Goal: Transaction & Acquisition: Obtain resource

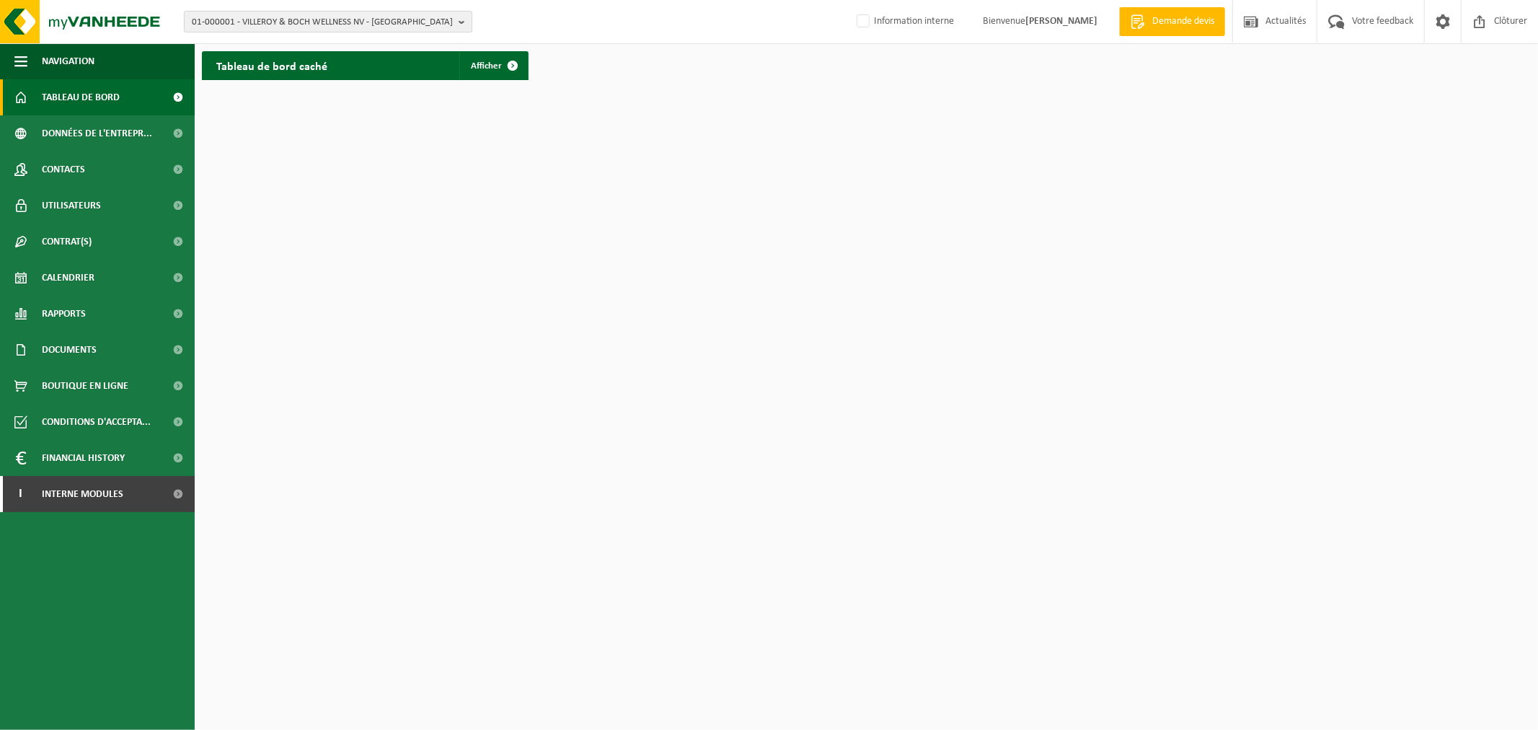
click at [371, 24] on span "01-000001 - VILLEROY & BOCH WELLNESS NV - ROESELARE" at bounding box center [322, 23] width 261 height 22
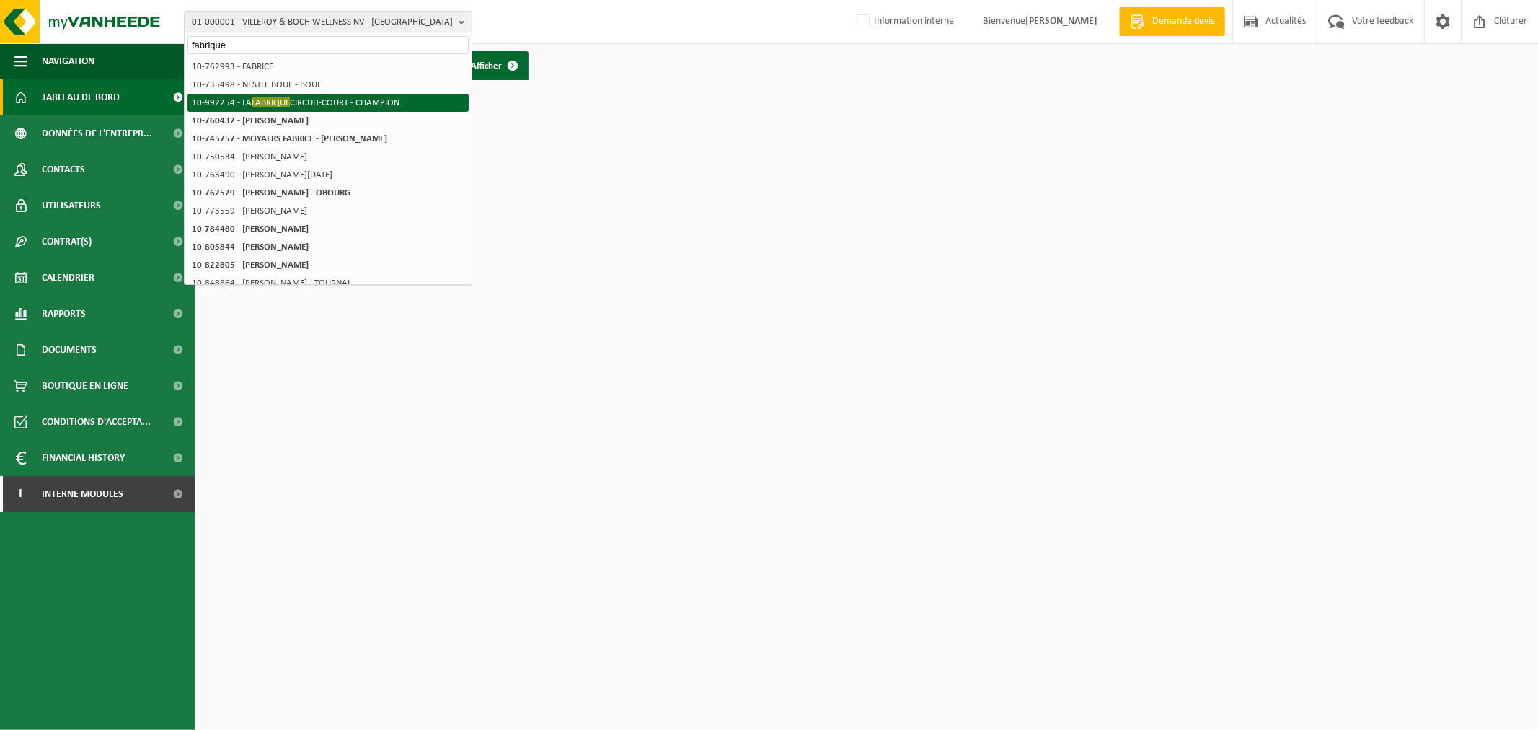
type input "fabrique"
click at [346, 99] on li "10-992254 - LA FABRIQUE CIRCUIT-COURT - CHAMPION" at bounding box center [327, 103] width 281 height 18
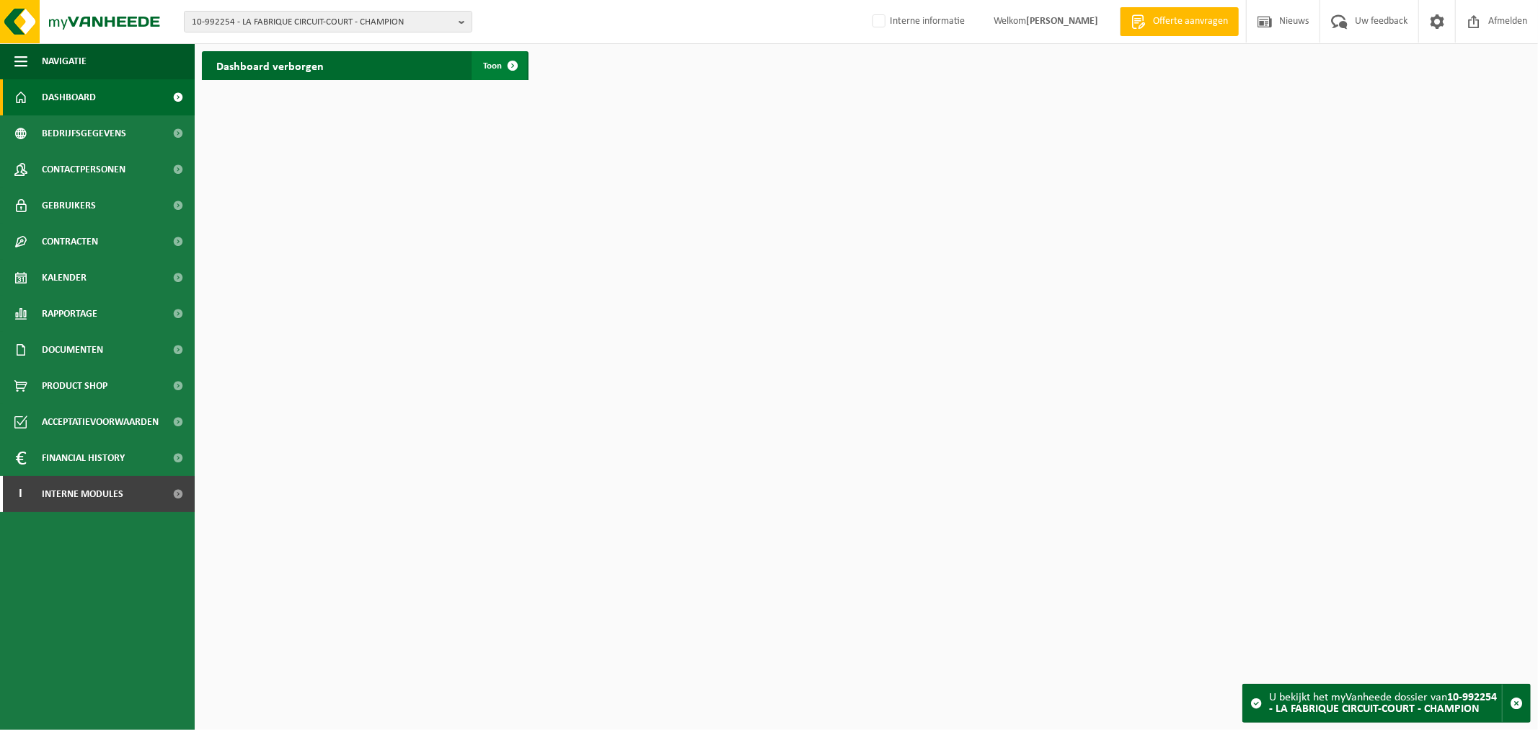
click at [500, 72] on span at bounding box center [512, 65] width 29 height 29
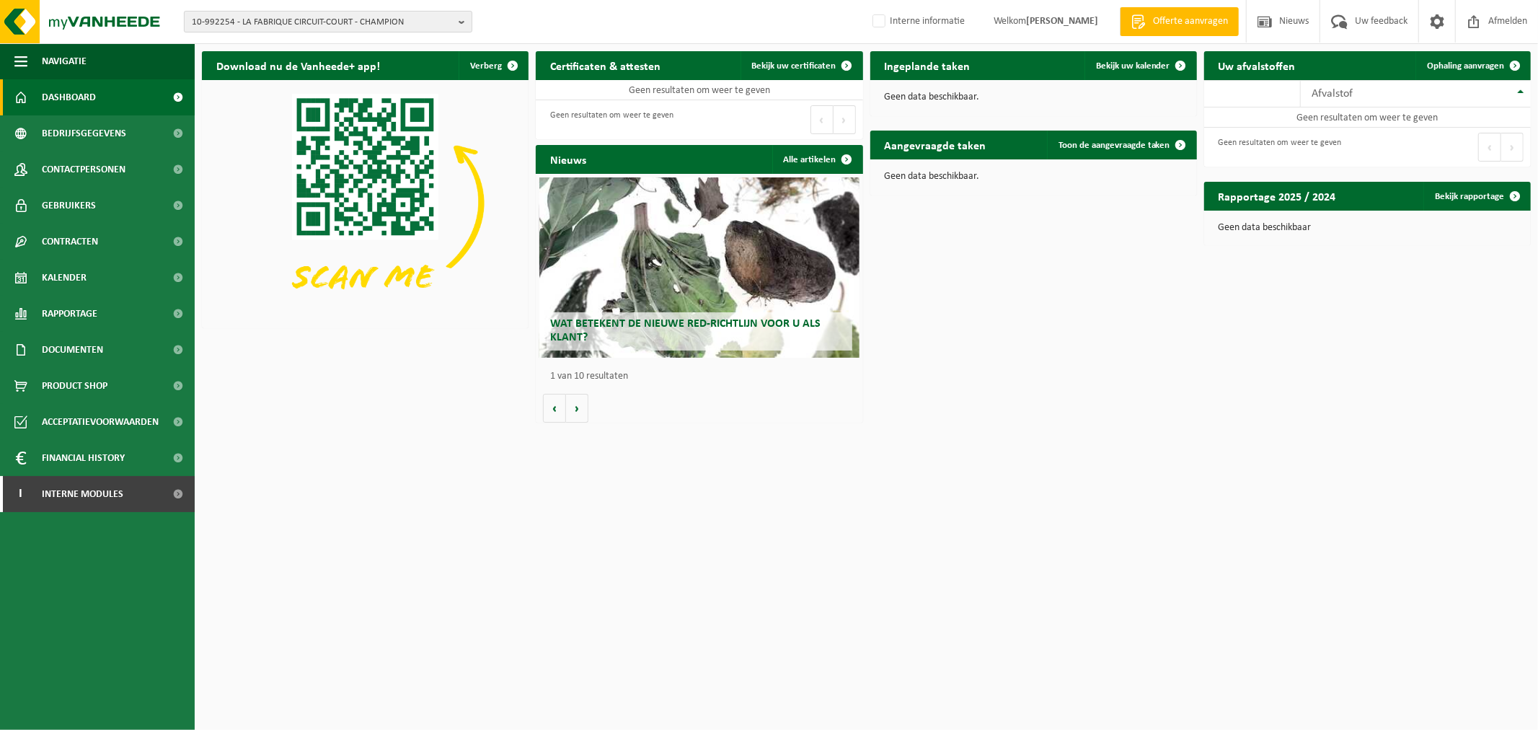
click at [376, 25] on span "10-992254 - LA FABRIQUE CIRCUIT-COURT - CHAMPION" at bounding box center [322, 23] width 261 height 22
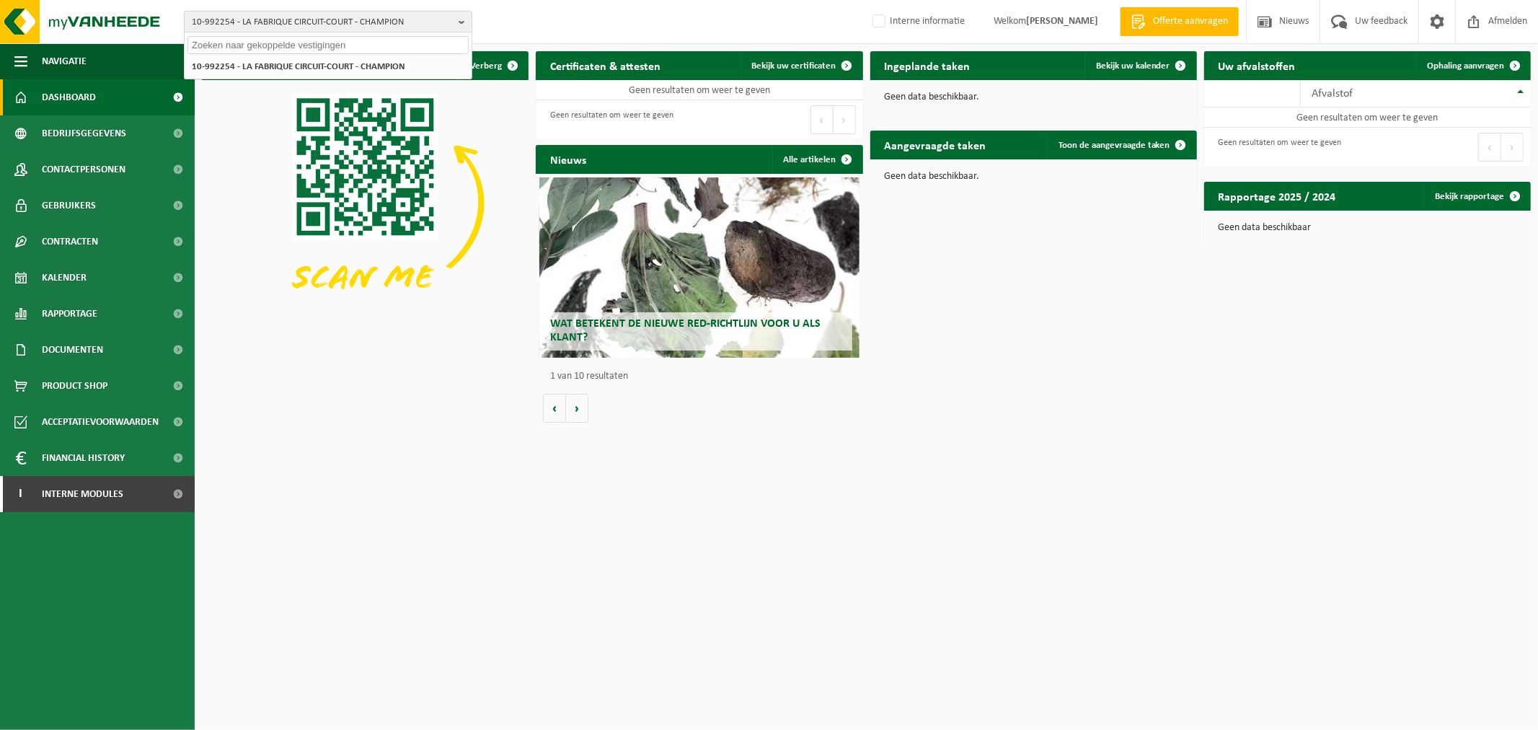
click at [376, 25] on span "10-992254 - LA FABRIQUE CIRCUIT-COURT - CHAMPION" at bounding box center [322, 23] width 261 height 22
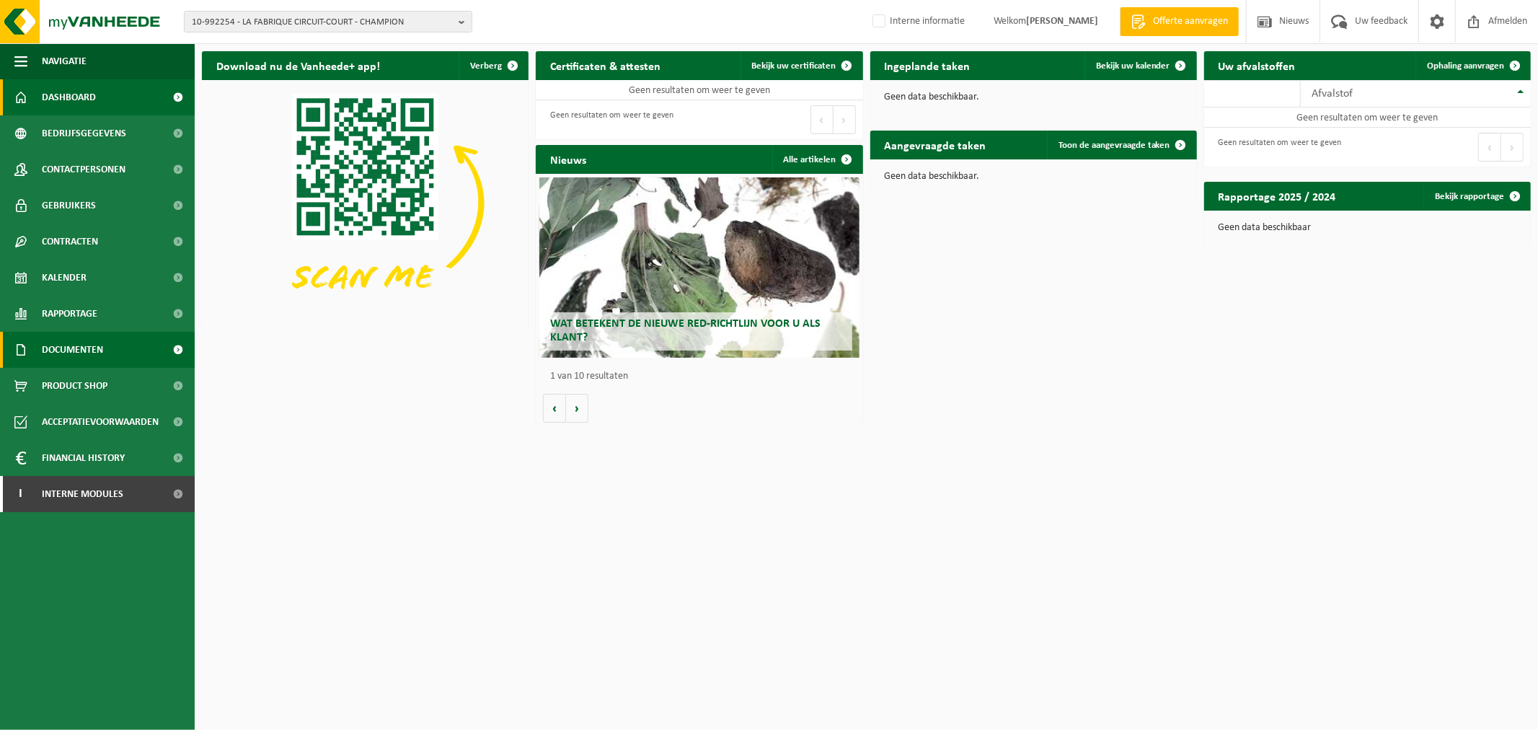
click at [83, 354] on span "Documenten" at bounding box center [72, 350] width 61 height 36
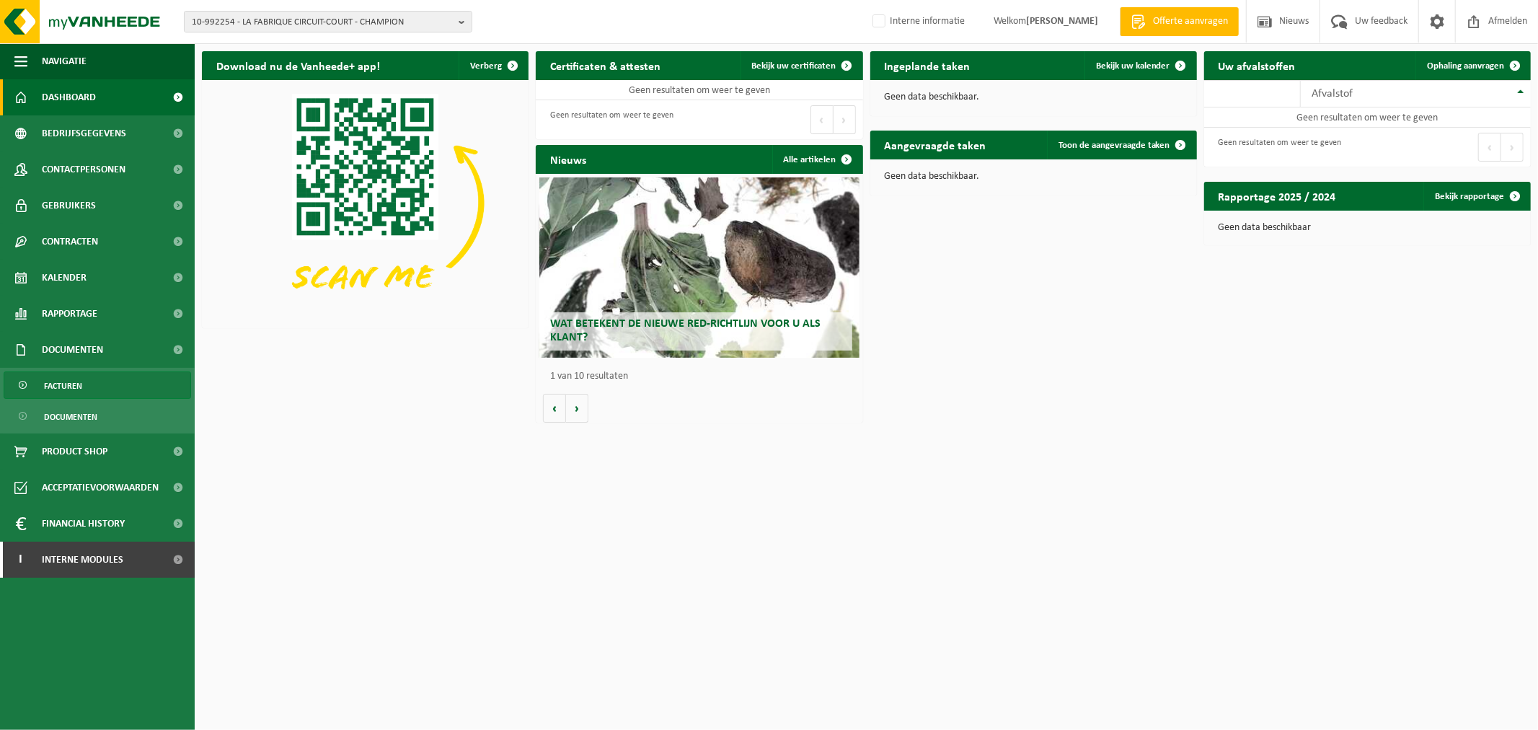
click at [80, 388] on span "Facturen" at bounding box center [63, 385] width 38 height 27
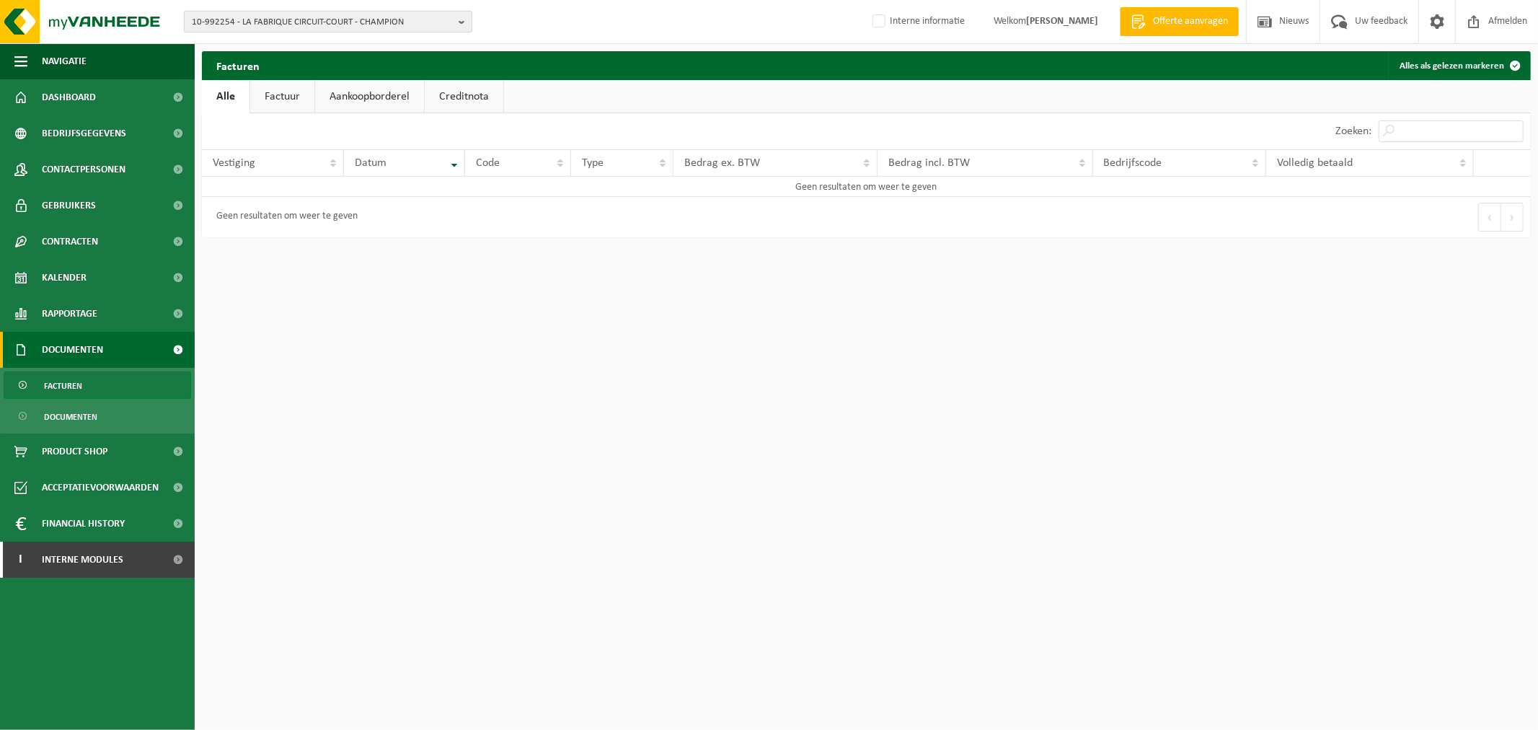
click at [294, 12] on span "10-992254 - LA FABRIQUE CIRCUIT-COURT - CHAMPION" at bounding box center [322, 23] width 261 height 22
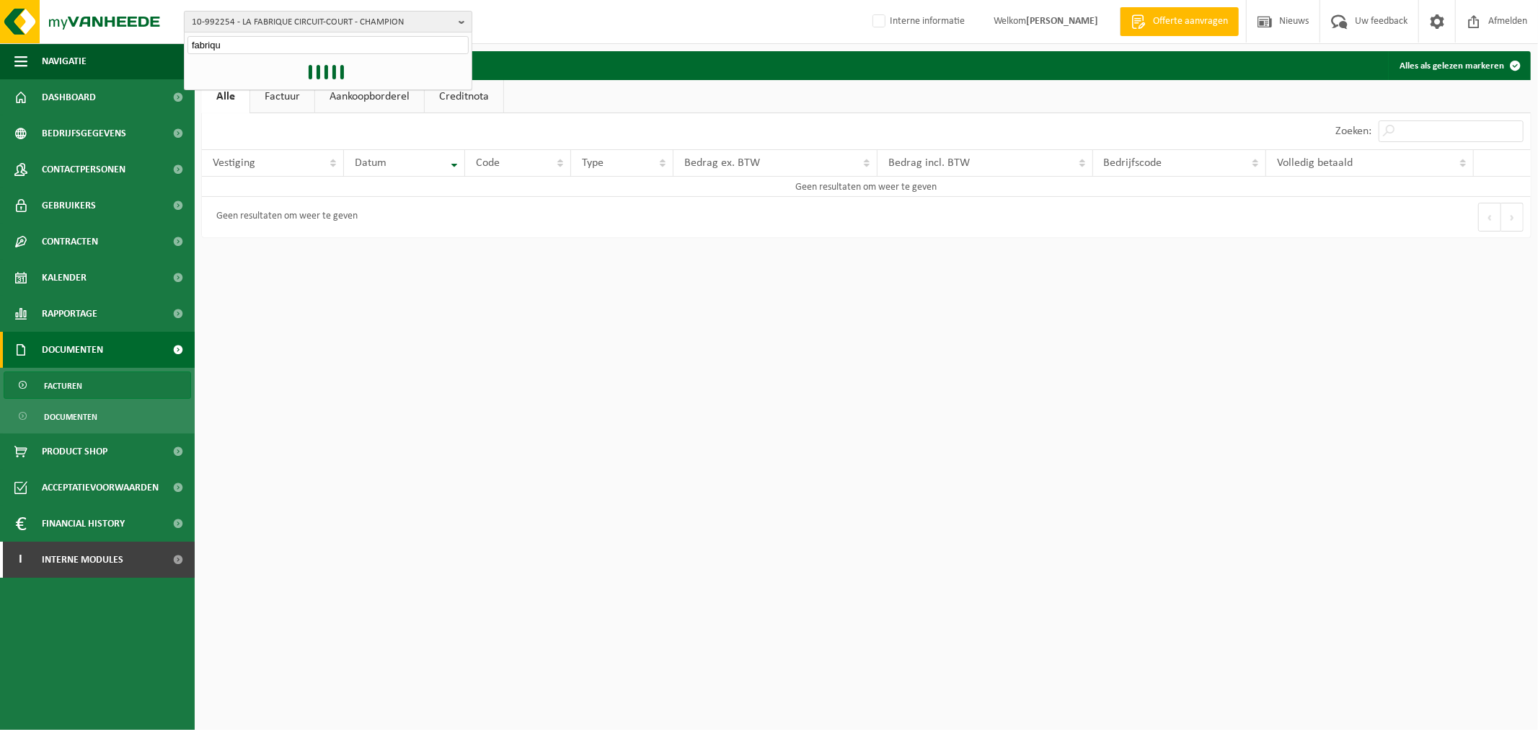
type input "fabrique"
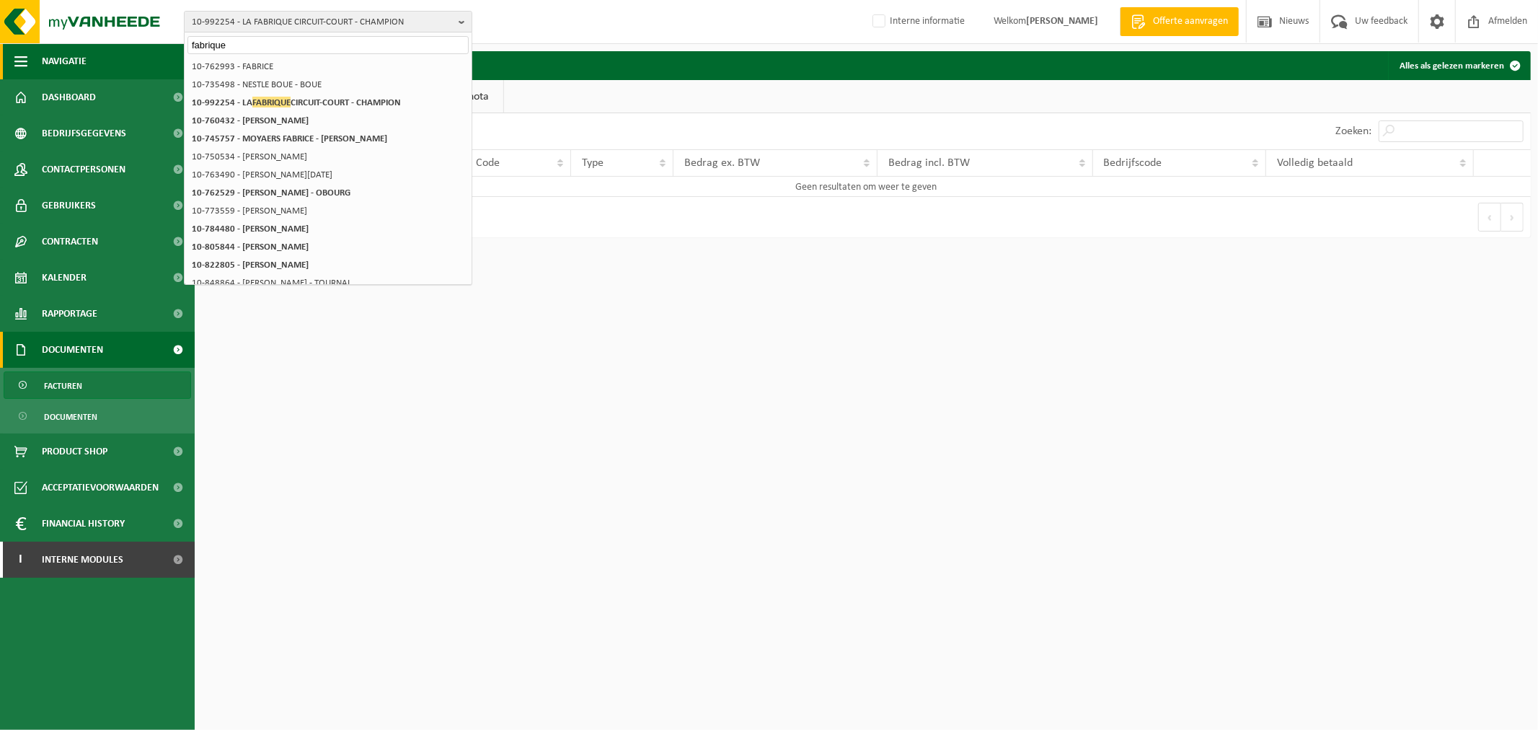
drag, startPoint x: 244, startPoint y: 45, endPoint x: 149, endPoint y: 44, distance: 95.2
click at [149, 44] on div "10-992254 - LA FABRIQUE CIRCUIT-COURT - CHAMPION fabrique 10-992254 - LA FABRIQ…" at bounding box center [769, 126] width 1538 height 252
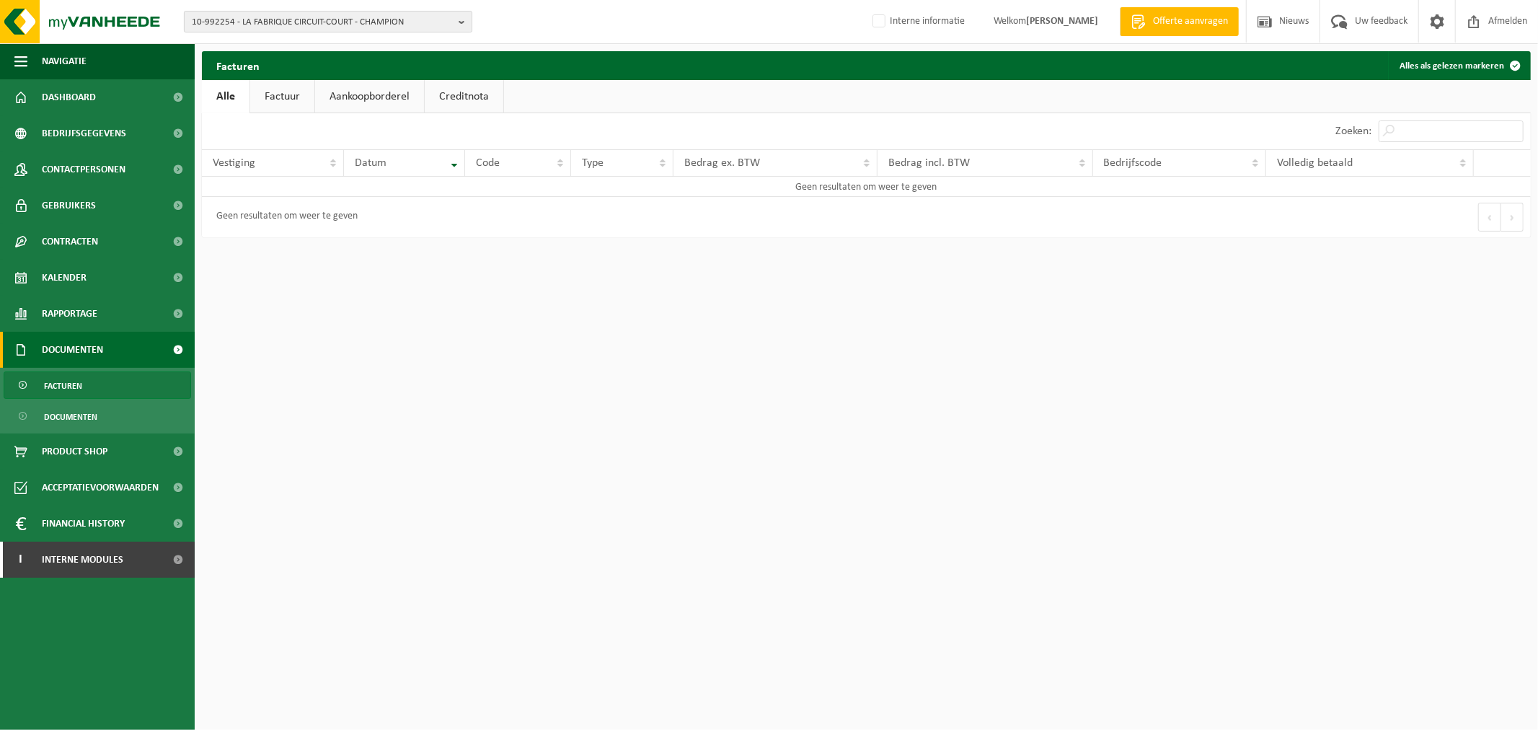
click at [231, 13] on span "10-992254 - LA FABRIQUE CIRCUIT-COURT - CHAMPION" at bounding box center [322, 23] width 261 height 22
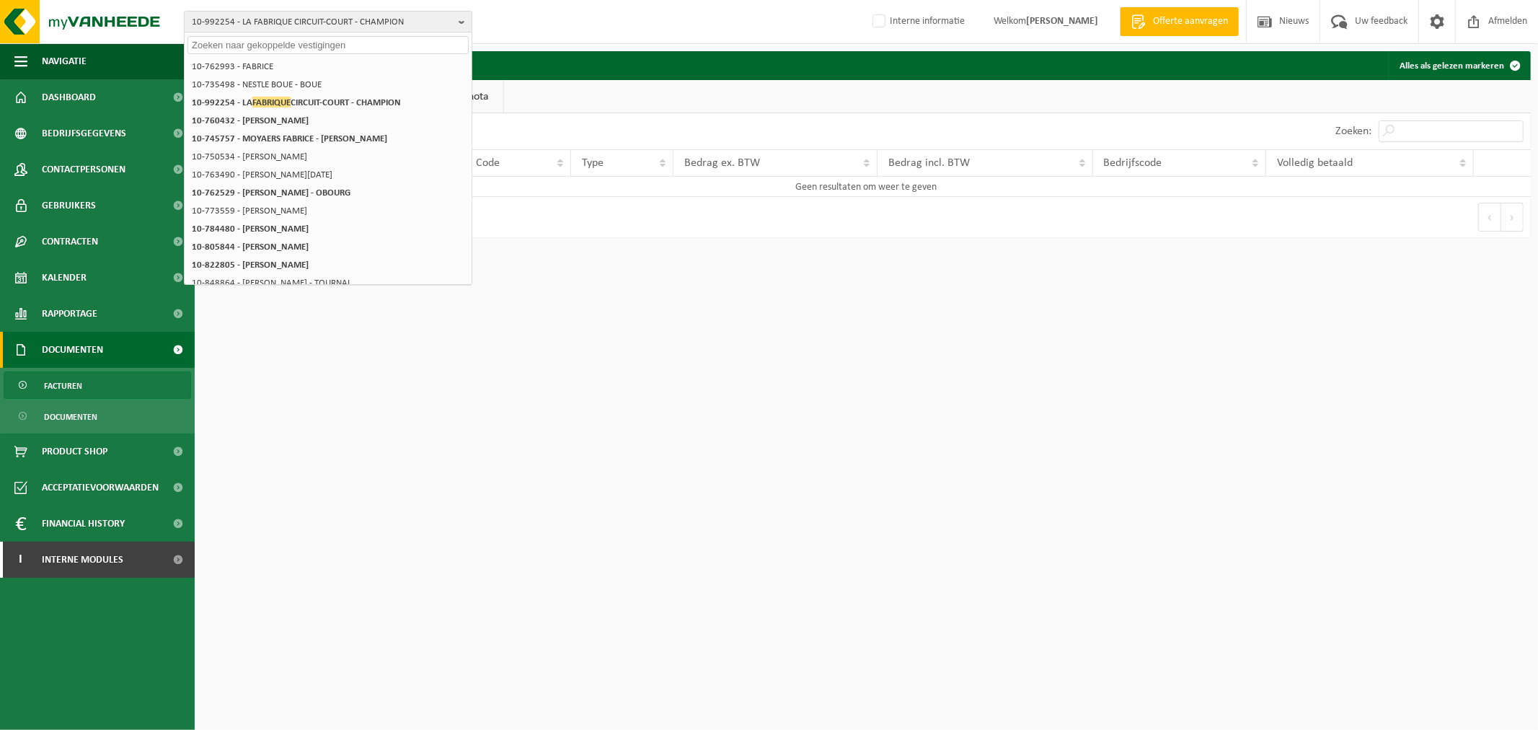
click at [321, 42] on input "text" at bounding box center [327, 45] width 281 height 18
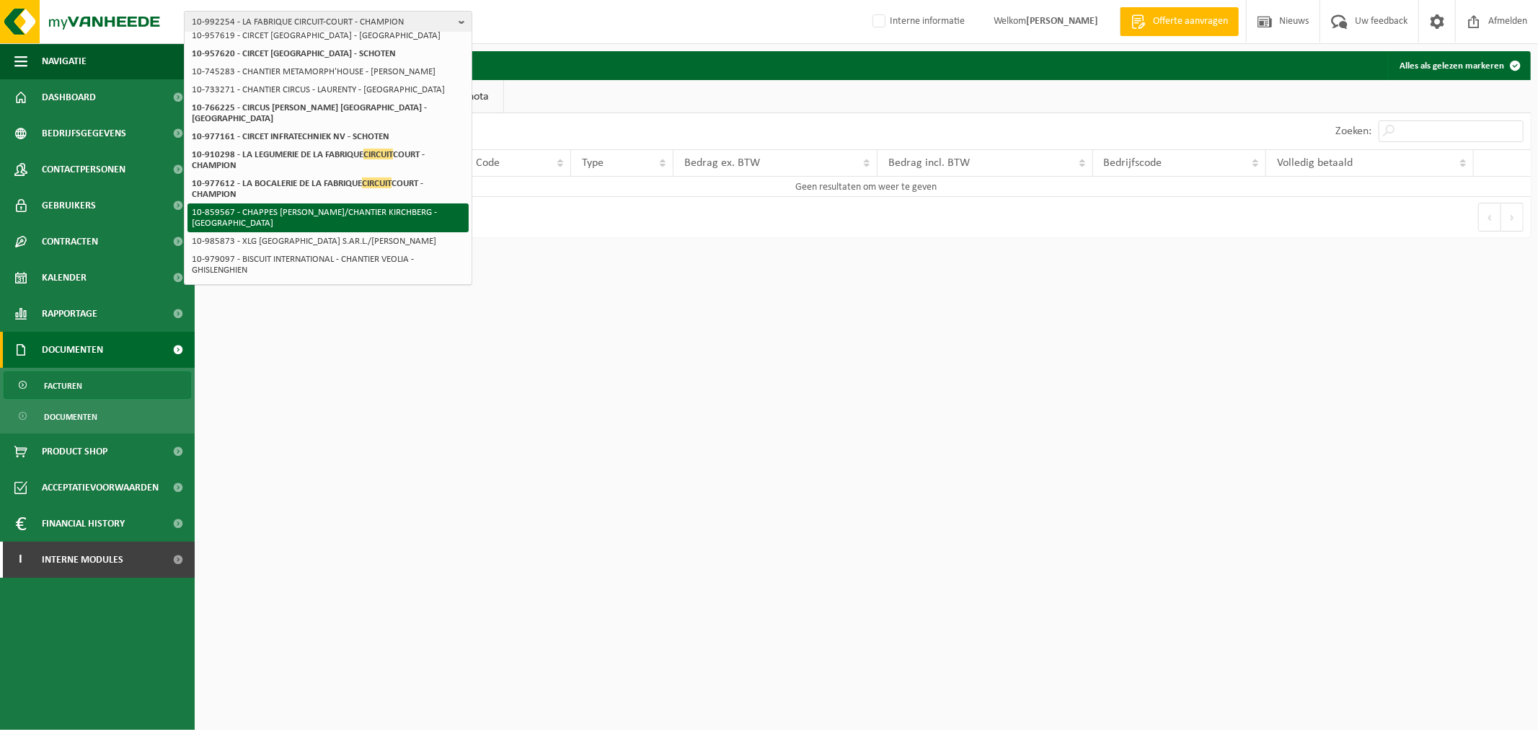
scroll to position [313, 0]
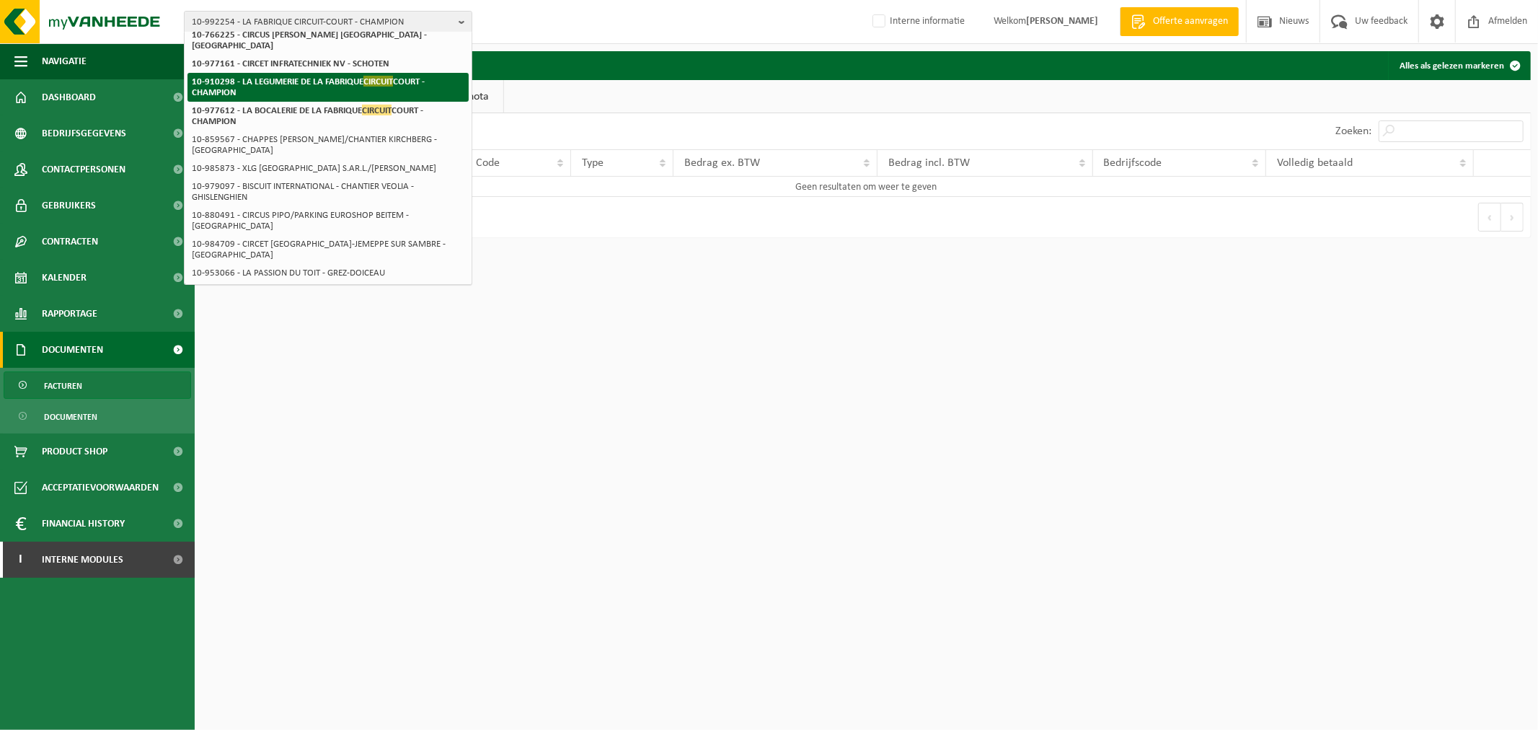
type input "circuit"
click at [294, 80] on strong "10-910298 - LA LEGUMERIE DE LA FABRIQUE CIRCUIT COURT - CHAMPION" at bounding box center [308, 87] width 233 height 22
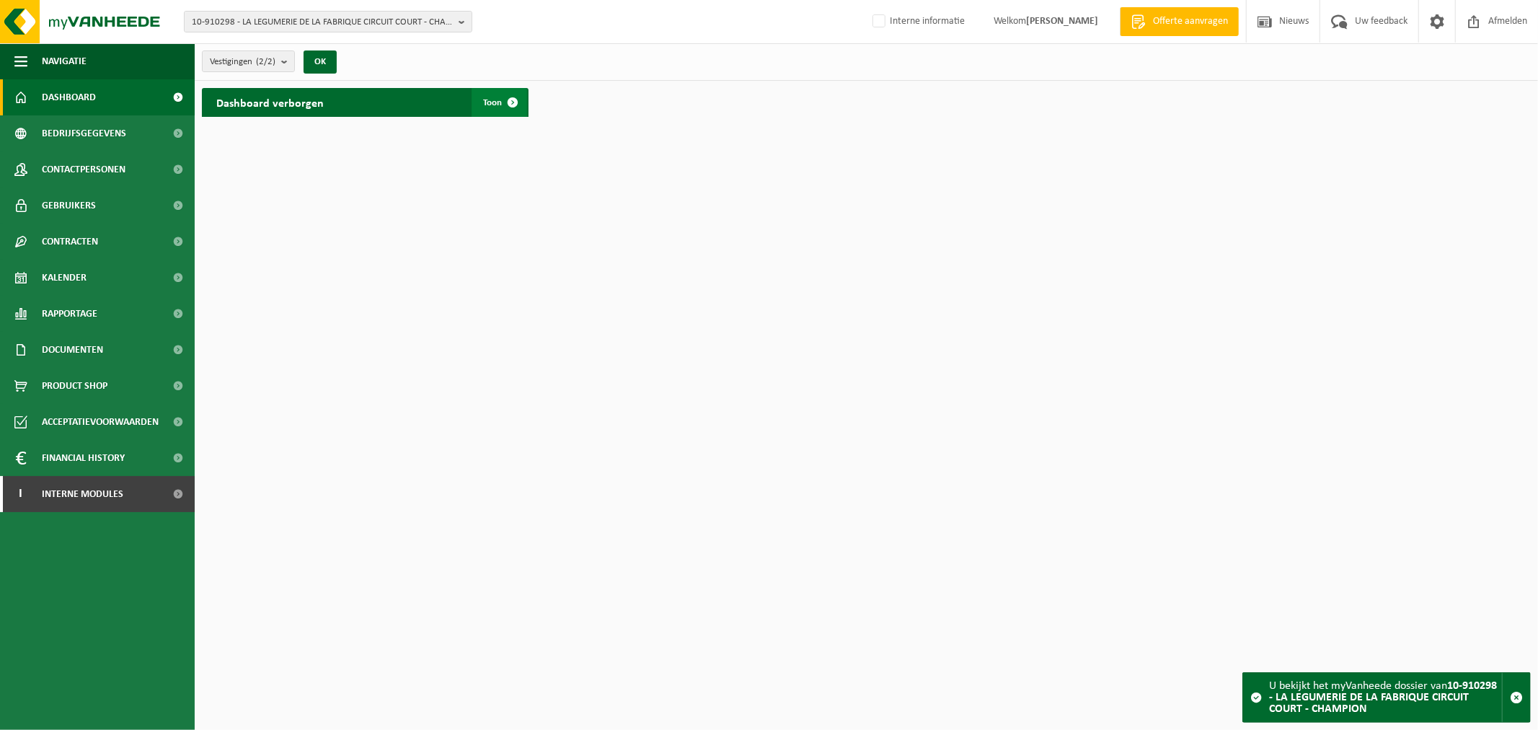
click at [518, 114] on span at bounding box center [512, 102] width 29 height 29
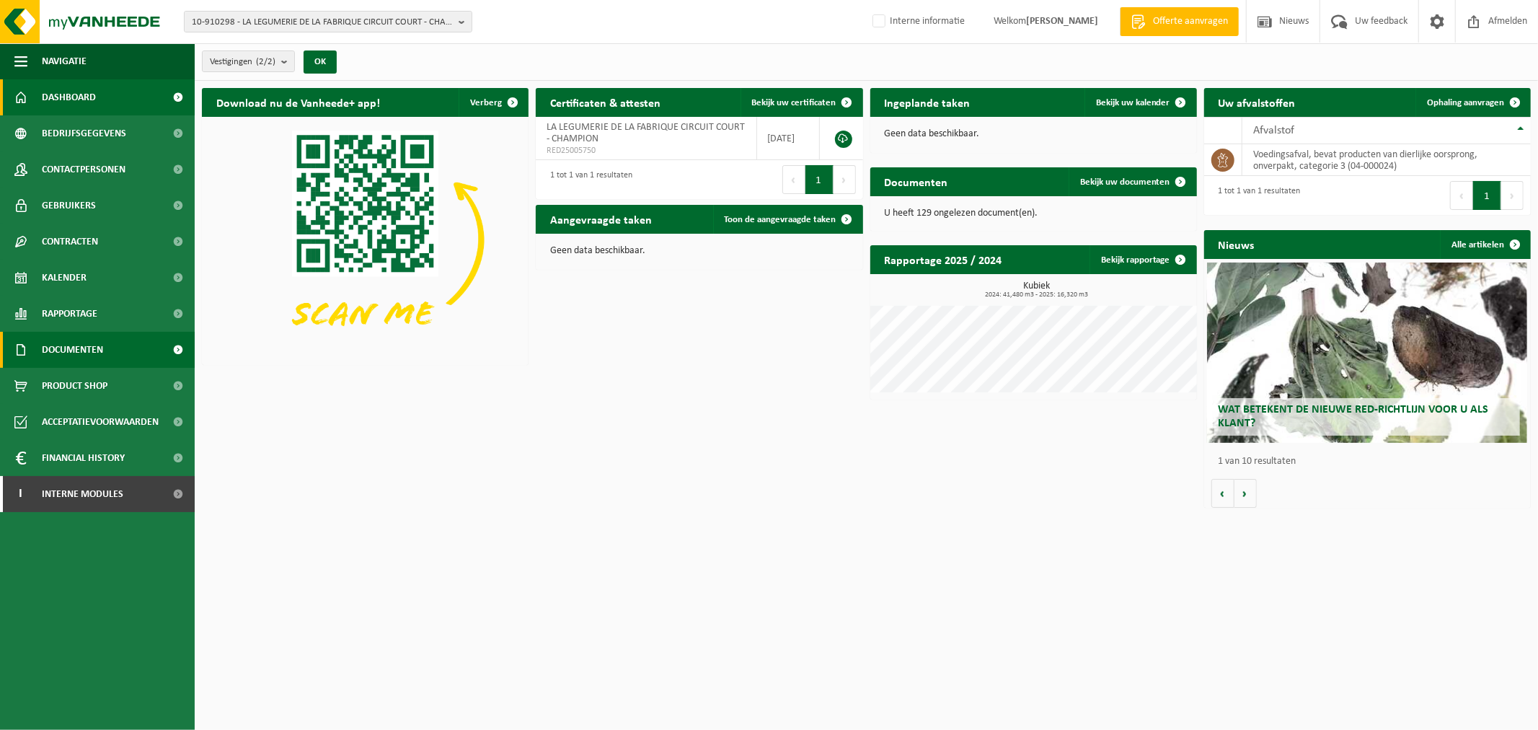
click at [110, 336] on link "Documenten" at bounding box center [97, 350] width 195 height 36
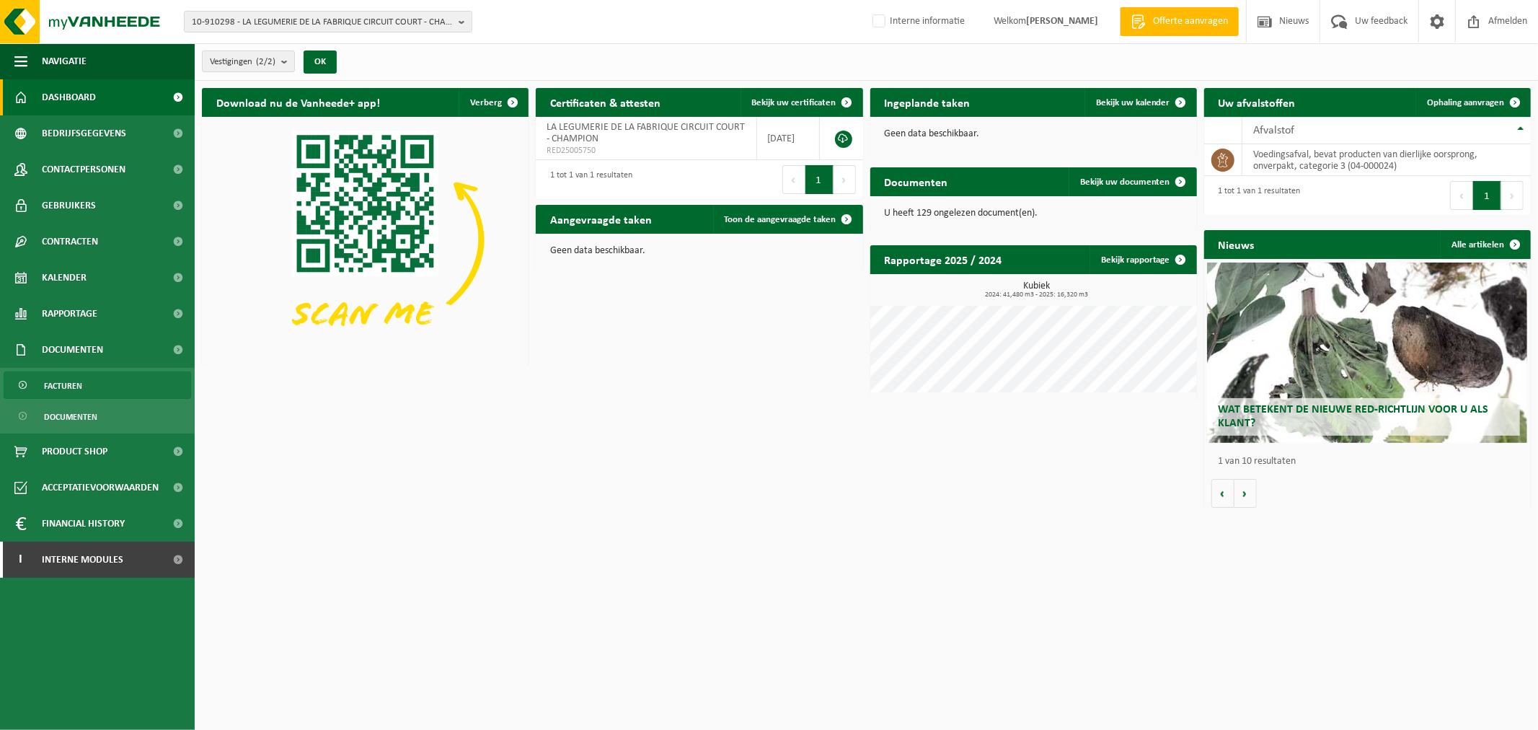
click at [110, 384] on link "Facturen" at bounding box center [97, 384] width 187 height 27
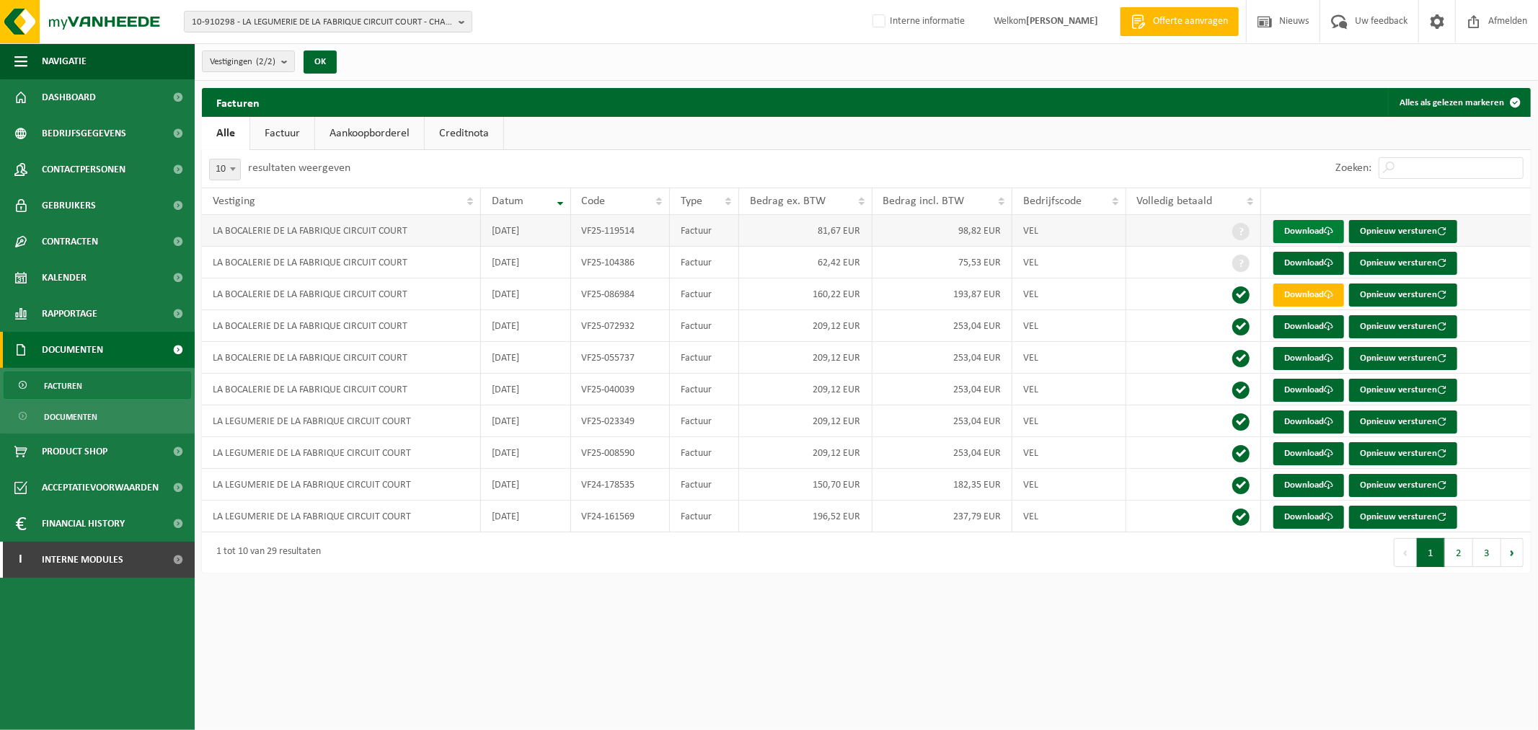
click at [1313, 232] on link "Download" at bounding box center [1308, 231] width 71 height 23
